Goal: Task Accomplishment & Management: Complete application form

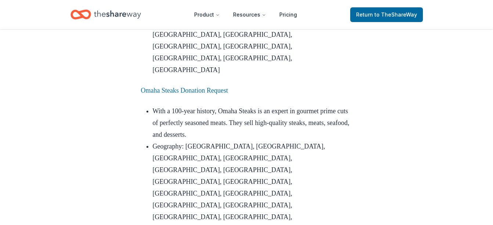
scroll to position [824, 0]
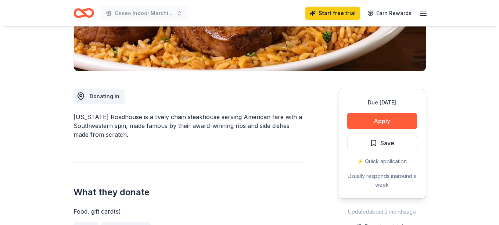
scroll to position [154, 0]
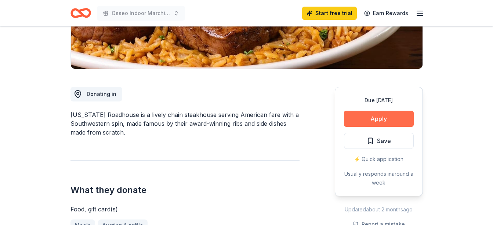
click at [396, 112] on button "Apply" at bounding box center [379, 119] width 70 height 16
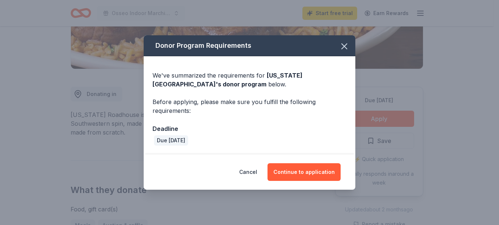
click at [311, 101] on div "Before applying, please make sure you fulfill the following requirements:" at bounding box center [249, 106] width 194 height 18
click at [306, 171] on button "Continue to application" at bounding box center [303, 172] width 73 height 18
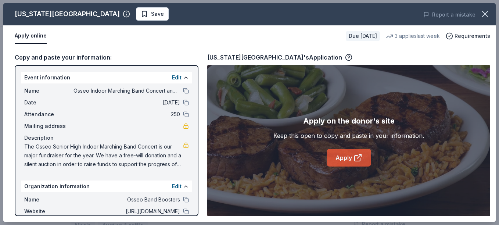
click at [349, 154] on link "Apply" at bounding box center [349, 158] width 44 height 18
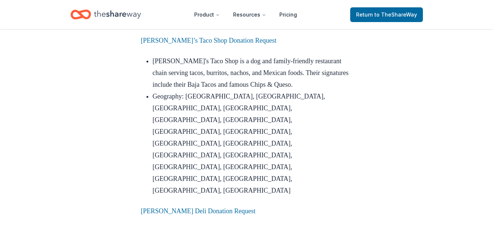
scroll to position [1537, 0]
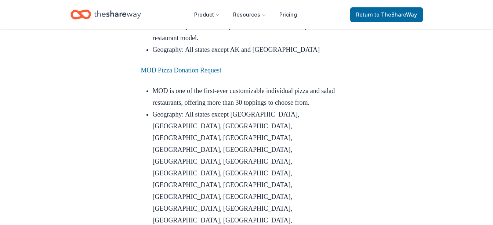
scroll to position [2770, 0]
